Goal: Task Accomplishment & Management: Manage account settings

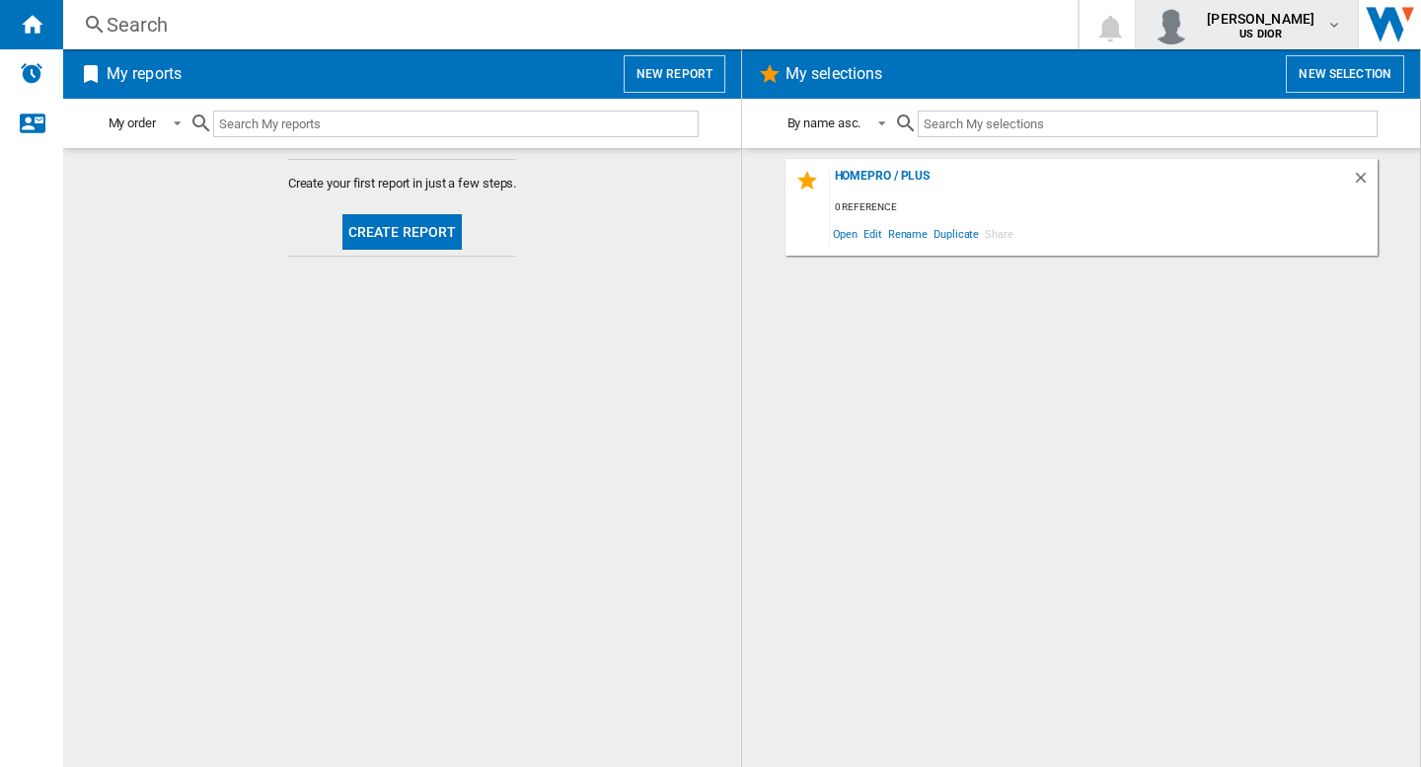
click at [1267, 31] on b "US DIOR" at bounding box center [1261, 34] width 42 height 13
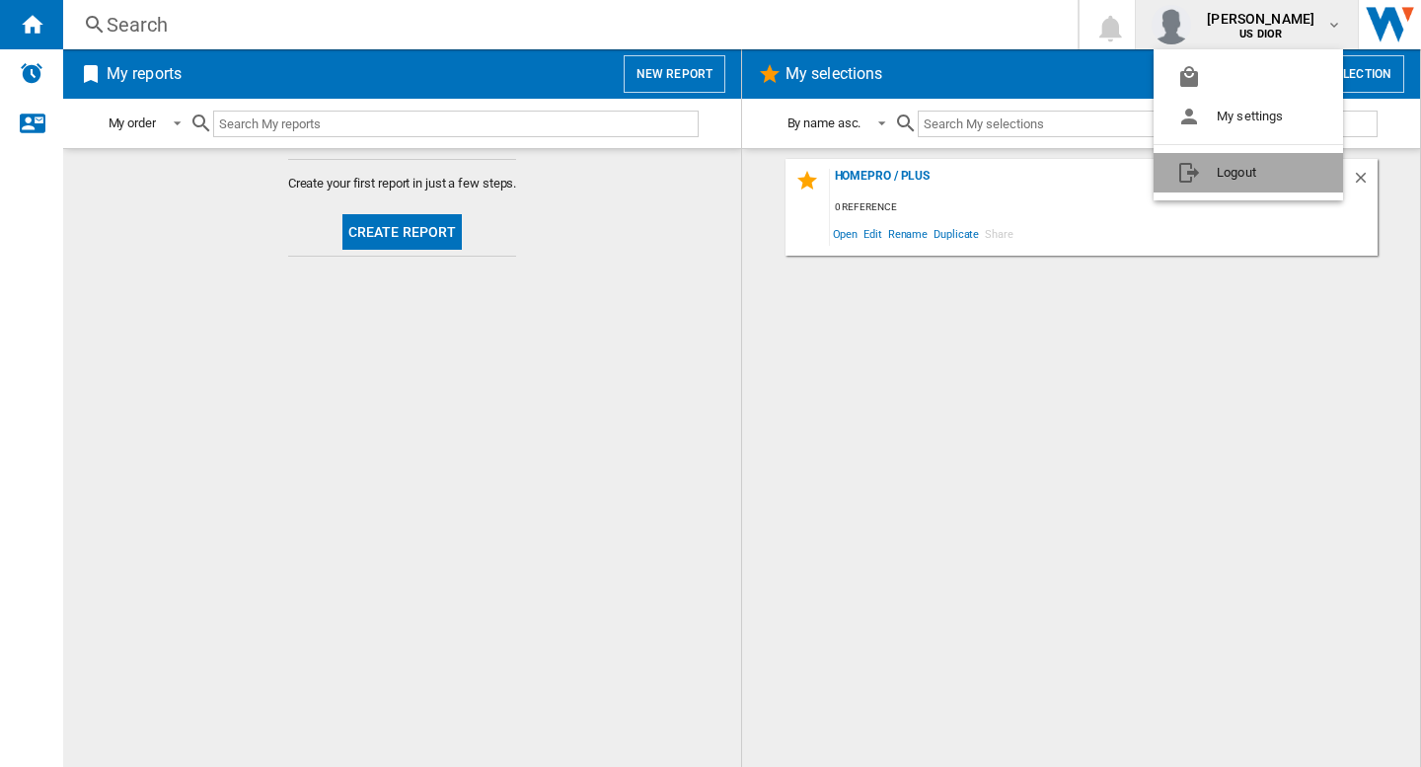
click at [1226, 167] on button "Logout" at bounding box center [1248, 172] width 189 height 39
